Goal: Browse casually

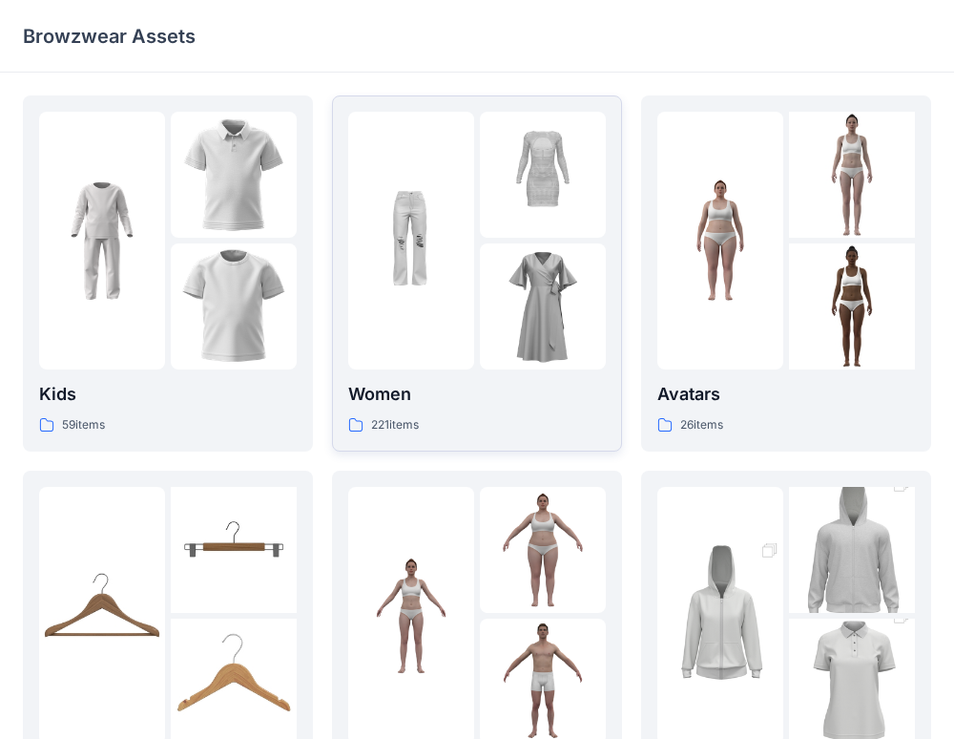
click at [438, 403] on p "Women" at bounding box center [477, 394] width 258 height 27
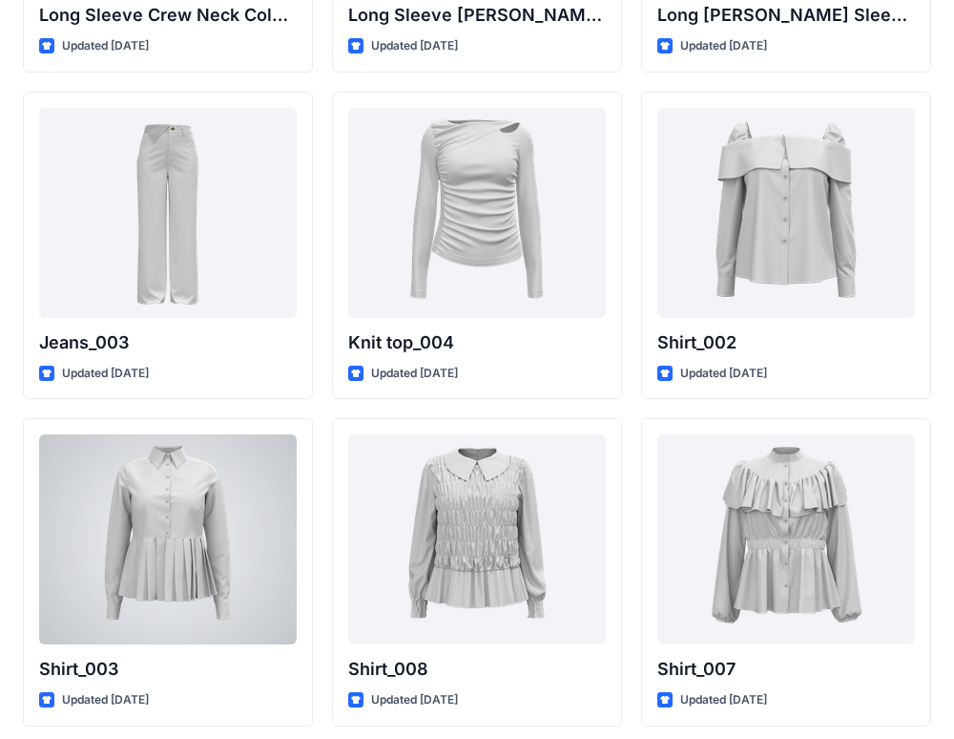
scroll to position [8173, 0]
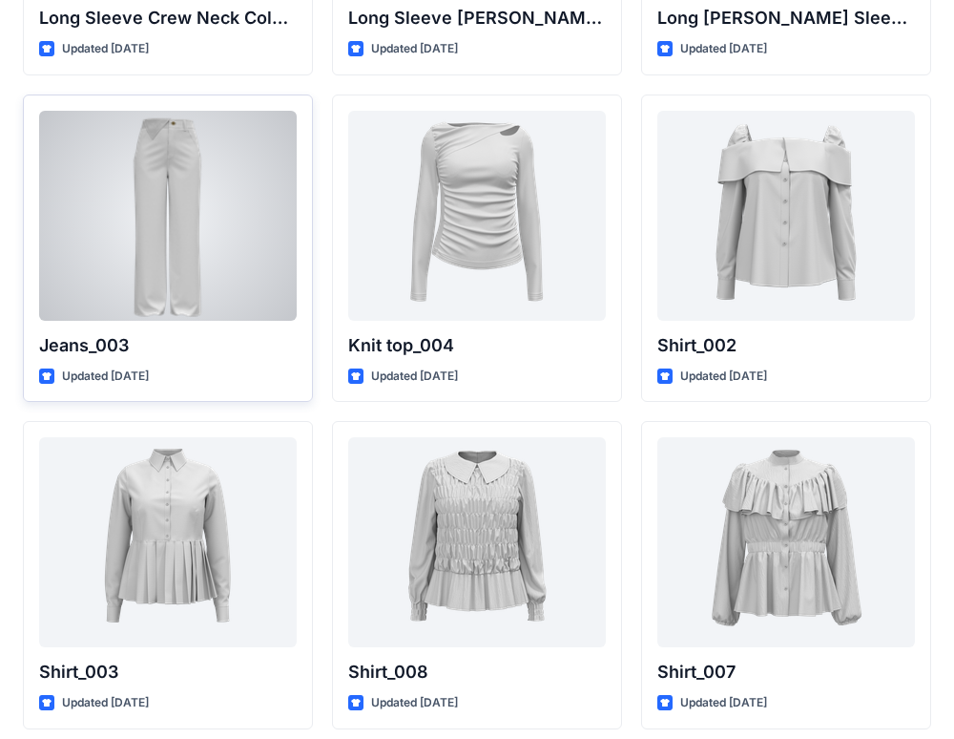
click at [216, 298] on div at bounding box center [168, 216] width 258 height 210
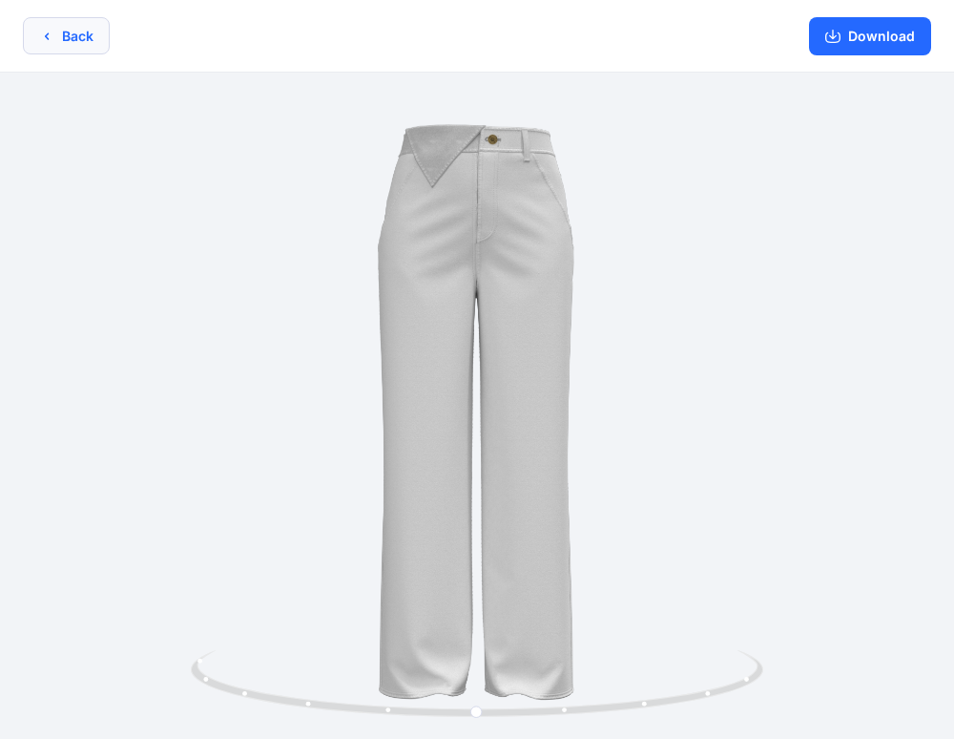
click at [53, 49] on button "Back" at bounding box center [66, 35] width 87 height 37
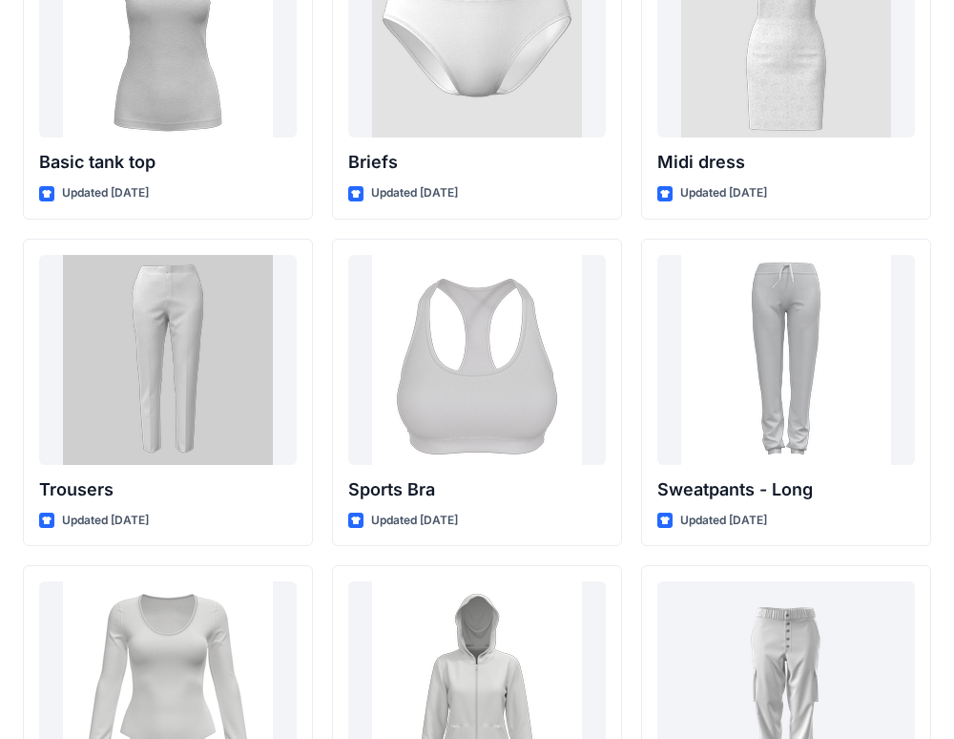
scroll to position [15876, 0]
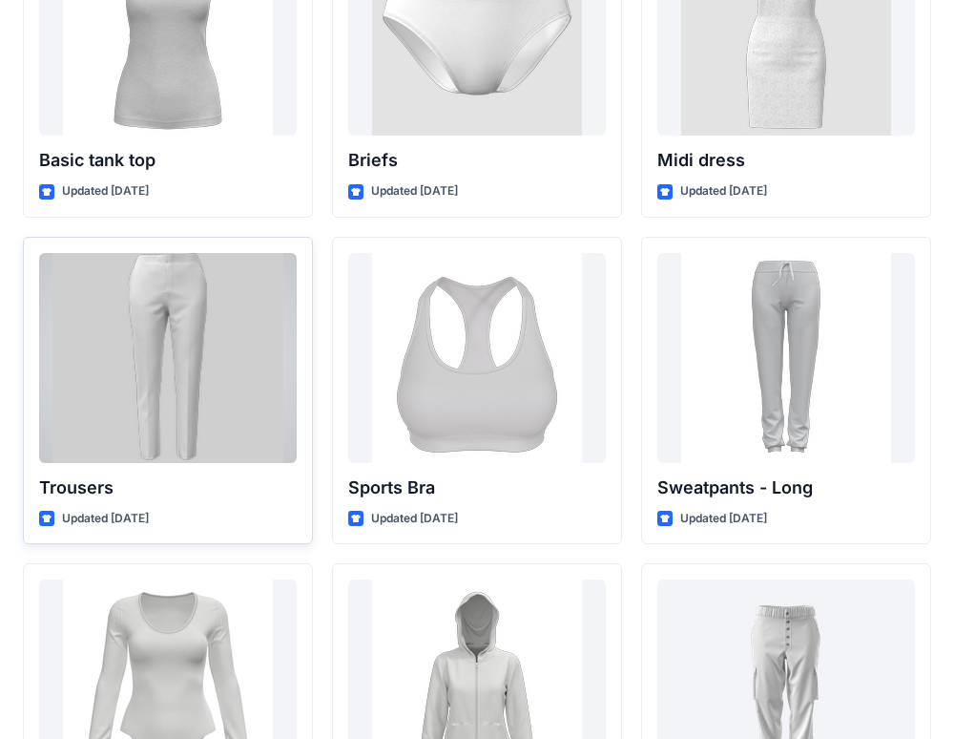
click at [193, 466] on div "Trousers Updated [DATE]" at bounding box center [168, 391] width 290 height 308
click at [198, 407] on div at bounding box center [168, 358] width 258 height 210
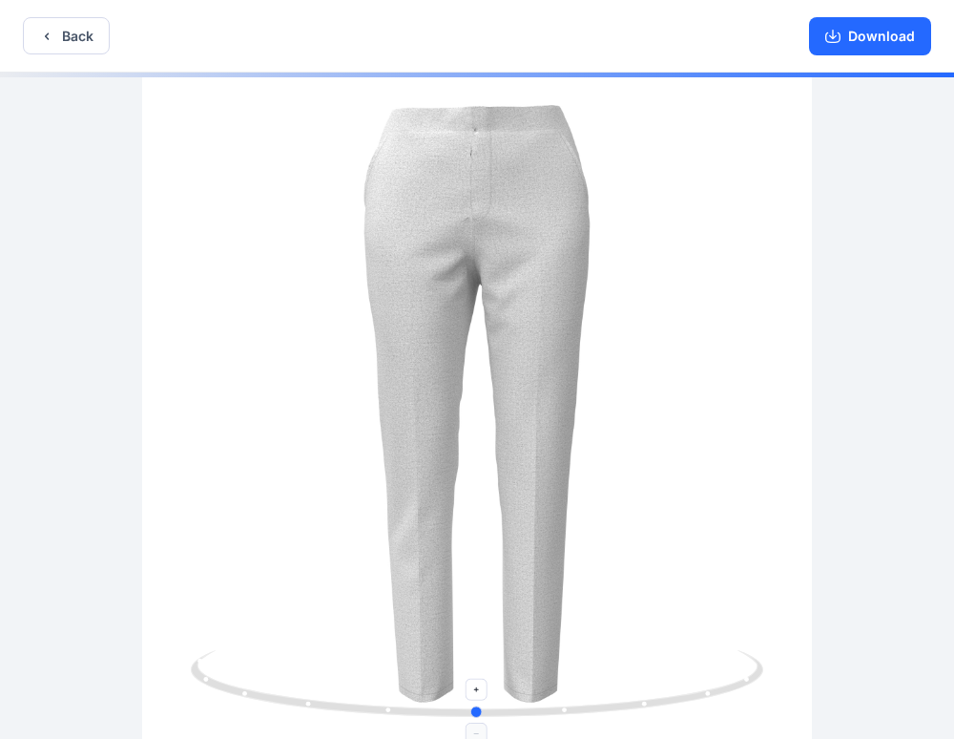
click at [570, 715] on icon at bounding box center [479, 686] width 577 height 72
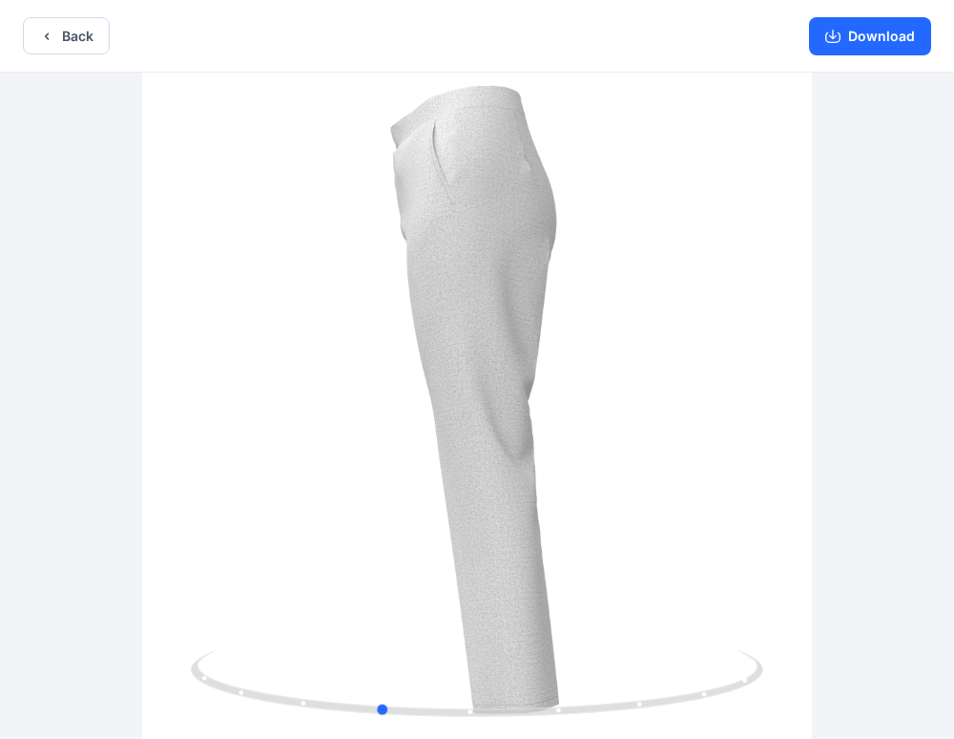
drag, startPoint x: 533, startPoint y: 635, endPoint x: 436, endPoint y: 636, distance: 97.3
click at [436, 636] on div at bounding box center [477, 408] width 954 height 670
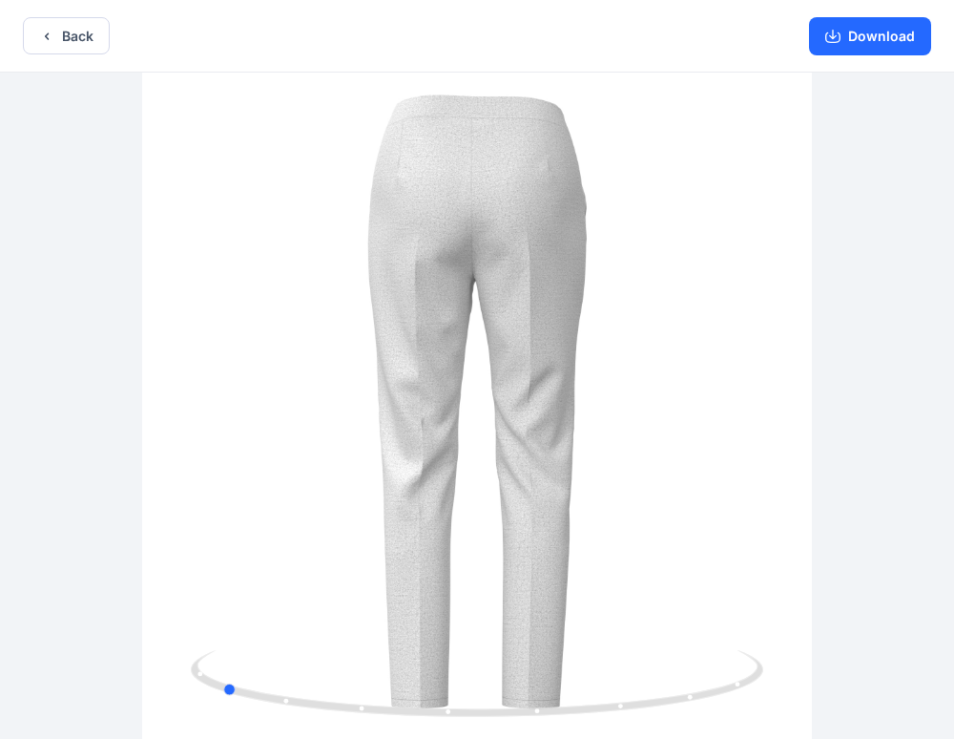
drag, startPoint x: 555, startPoint y: 632, endPoint x: 379, endPoint y: 605, distance: 178.5
click at [379, 605] on div at bounding box center [477, 408] width 954 height 670
click at [86, 43] on button "Back" at bounding box center [66, 35] width 87 height 37
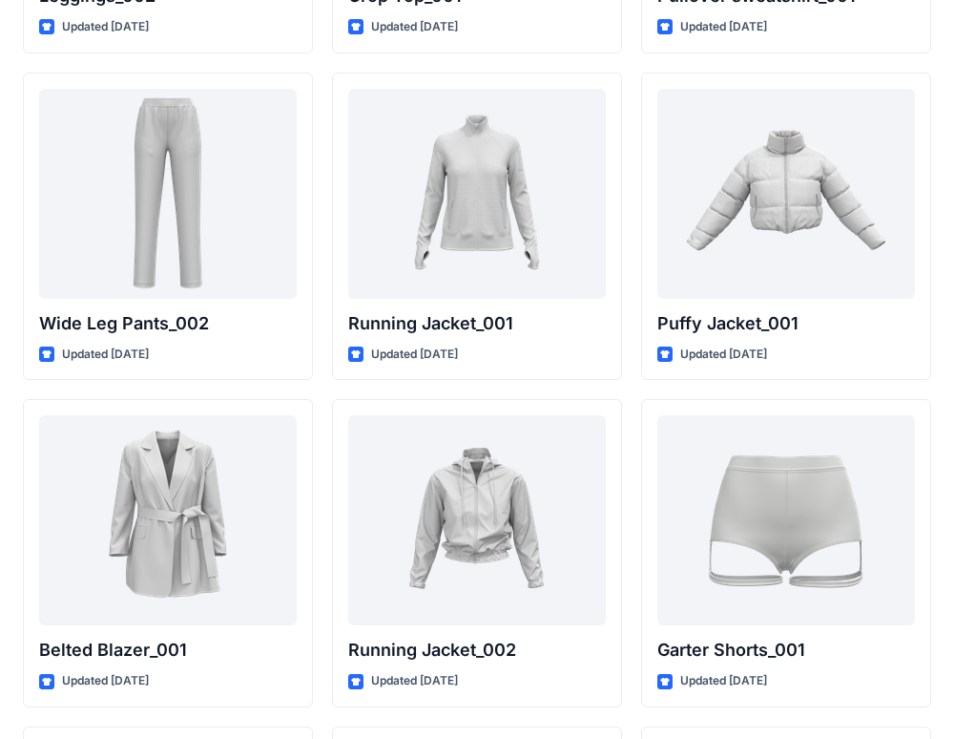
scroll to position [22575, 0]
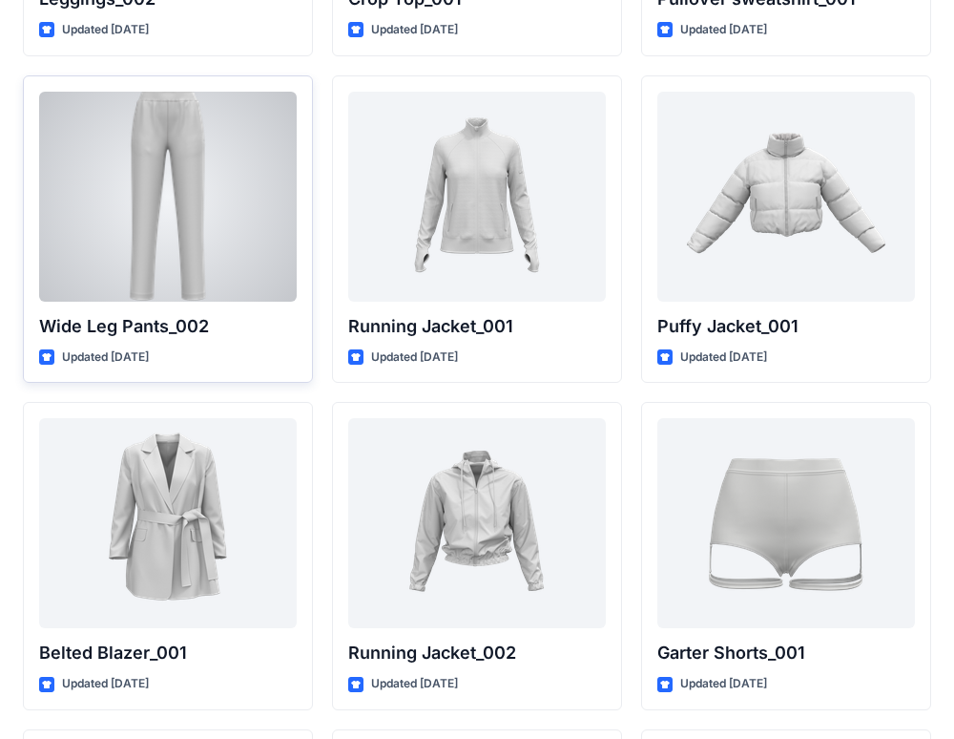
click at [226, 272] on div at bounding box center [168, 197] width 258 height 210
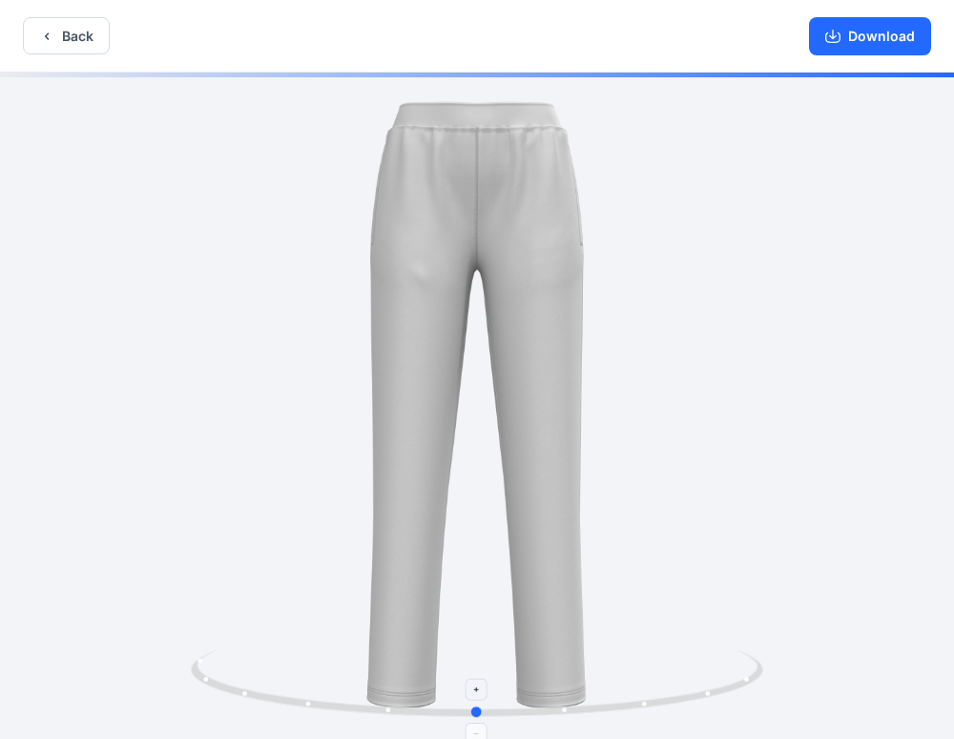
click at [567, 718] on icon at bounding box center [479, 686] width 577 height 72
click at [573, 710] on icon at bounding box center [479, 686] width 577 height 72
click at [567, 710] on circle at bounding box center [566, 709] width 5 height 5
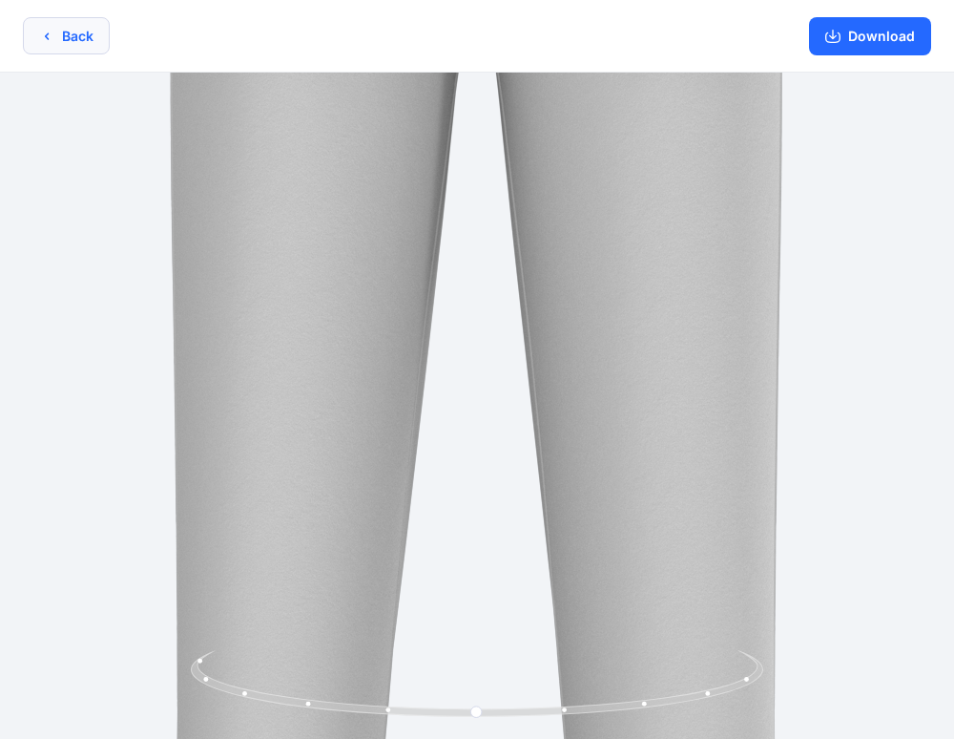
click at [67, 31] on button "Back" at bounding box center [66, 35] width 87 height 37
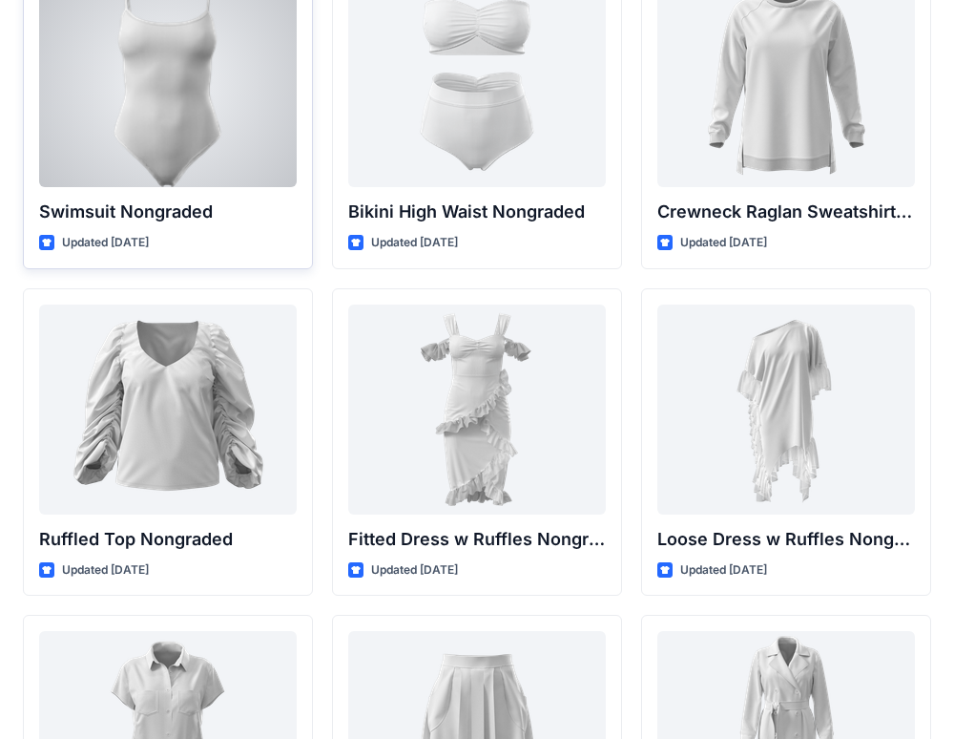
scroll to position [18403, 0]
